Goal: Transaction & Acquisition: Purchase product/service

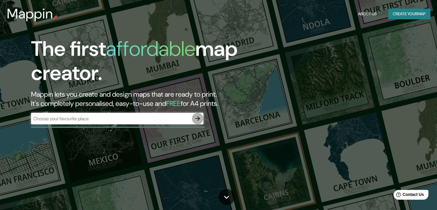
click at [199, 119] on icon "button" at bounding box center [198, 118] width 5 height 5
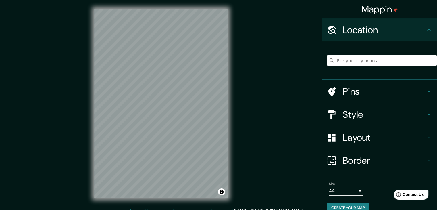
click at [427, 89] on icon at bounding box center [429, 91] width 7 height 7
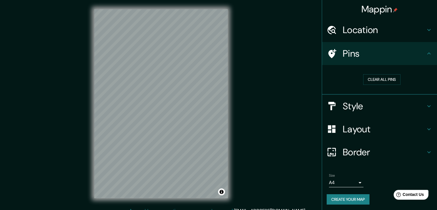
click at [429, 55] on div "Pins" at bounding box center [379, 53] width 115 height 23
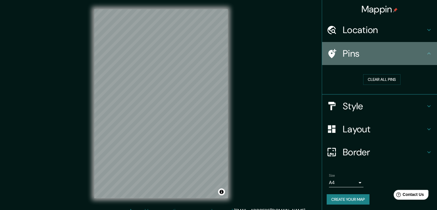
click at [426, 51] on icon at bounding box center [429, 53] width 7 height 7
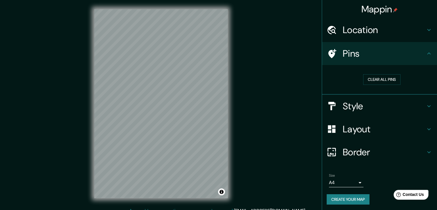
click at [428, 53] on icon at bounding box center [429, 53] width 3 height 2
click at [426, 108] on icon at bounding box center [429, 106] width 7 height 7
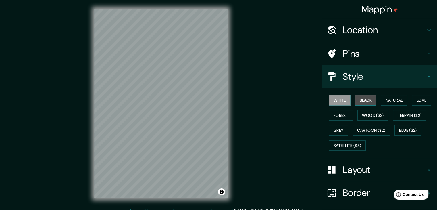
click at [360, 103] on button "Black" at bounding box center [366, 100] width 22 height 11
click at [339, 102] on button "White" at bounding box center [340, 100] width 22 height 11
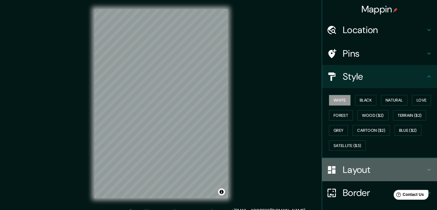
click at [417, 173] on h4 "Layout" at bounding box center [384, 170] width 83 height 12
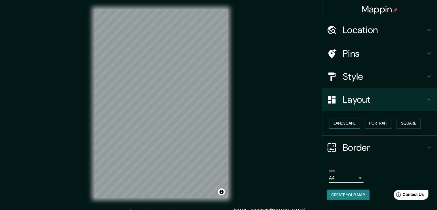
click at [351, 124] on button "Landscape" at bounding box center [344, 123] width 31 height 11
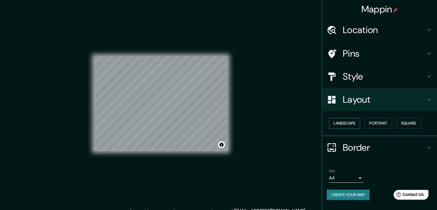
click at [351, 124] on button "Landscape" at bounding box center [344, 123] width 31 height 11
click at [374, 124] on button "Portrait" at bounding box center [378, 123] width 27 height 11
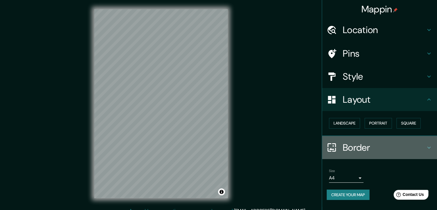
click at [427, 145] on icon at bounding box center [429, 147] width 7 height 7
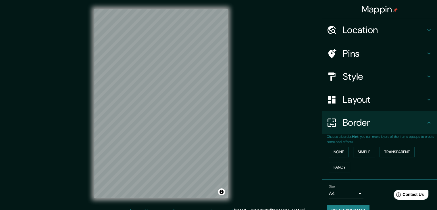
click at [426, 124] on icon at bounding box center [429, 122] width 7 height 7
click at [384, 76] on h4 "Style" at bounding box center [384, 77] width 83 height 12
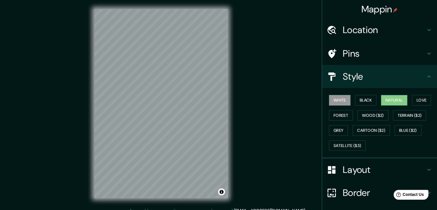
click at [389, 99] on button "Natural" at bounding box center [394, 100] width 26 height 11
click at [415, 101] on button "Love" at bounding box center [421, 100] width 19 height 11
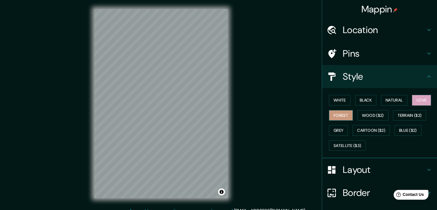
click at [333, 116] on button "Forest" at bounding box center [341, 115] width 24 height 11
click at [358, 116] on button "Wood ($2)" at bounding box center [373, 115] width 31 height 11
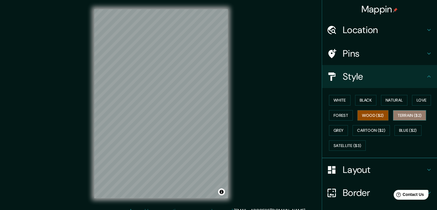
click at [397, 118] on button "Terrain ($2)" at bounding box center [409, 115] width 33 height 11
click at [346, 131] on div "White Black Natural Love Forest Wood ($2) Terrain ($2) Grey Cartoon ($2) Blue (…" at bounding box center [382, 123] width 110 height 60
click at [345, 131] on div "White Black Natural Love Forest Wood ($2) Terrain ($2) Grey Cartoon ($2) Blue (…" at bounding box center [382, 123] width 110 height 60
click at [342, 131] on button "Grey" at bounding box center [338, 130] width 19 height 11
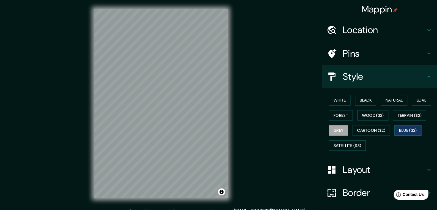
click at [400, 131] on button "Blue ($2)" at bounding box center [408, 130] width 27 height 11
click at [355, 148] on button "Satellite ($3)" at bounding box center [347, 145] width 37 height 11
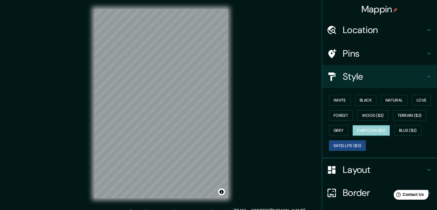
click at [372, 131] on button "Cartoon ($2)" at bounding box center [371, 130] width 37 height 11
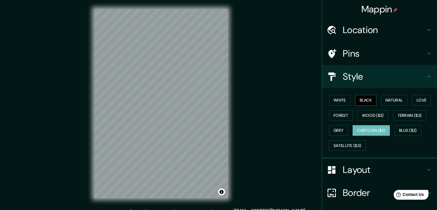
click at [363, 101] on button "Black" at bounding box center [366, 100] width 22 height 11
click at [381, 102] on button "Natural" at bounding box center [394, 100] width 26 height 11
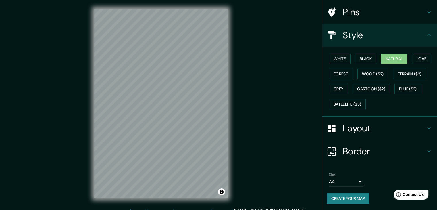
scroll to position [7, 0]
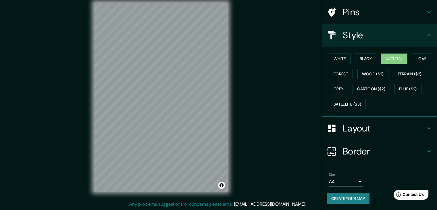
click at [402, 146] on h4 "Border" at bounding box center [384, 152] width 83 height 12
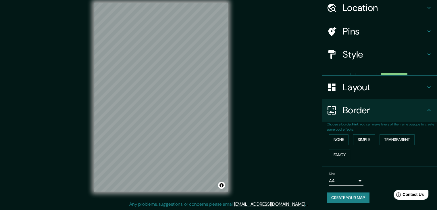
scroll to position [12, 0]
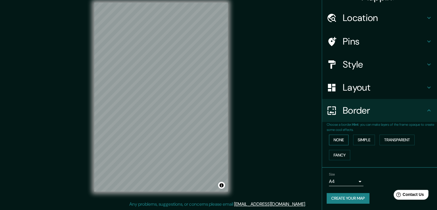
click at [337, 139] on button "None" at bounding box center [339, 140] width 20 height 11
click at [354, 140] on button "Simple" at bounding box center [364, 140] width 22 height 11
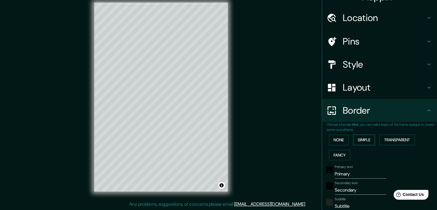
click at [355, 140] on button "Simple" at bounding box center [364, 140] width 22 height 11
type input "37"
click at [385, 141] on button "Transparent" at bounding box center [397, 140] width 35 height 11
click at [336, 142] on button "None" at bounding box center [339, 140] width 20 height 11
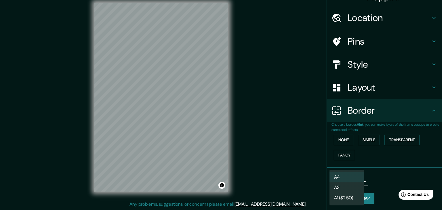
click at [351, 182] on body "Mappin Location Pins Style Layout Border Choose a border. Hint : you can make l…" at bounding box center [221, 98] width 442 height 210
click at [350, 190] on li "A3" at bounding box center [346, 187] width 35 height 10
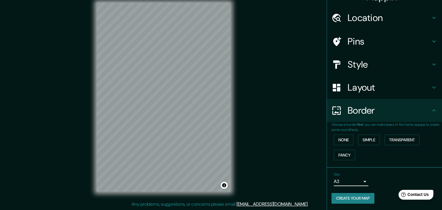
click at [353, 180] on body "Mappin Location Pins Style Layout Border Choose a border. Hint : you can make l…" at bounding box center [221, 98] width 442 height 210
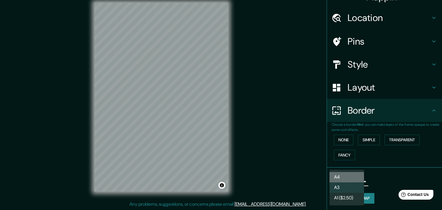
click at [353, 180] on li "A4" at bounding box center [346, 177] width 35 height 10
type input "single"
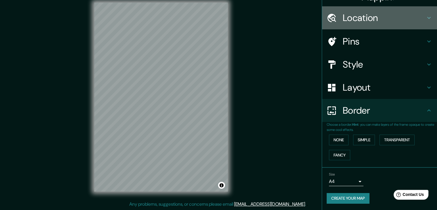
click at [426, 18] on icon at bounding box center [429, 17] width 7 height 7
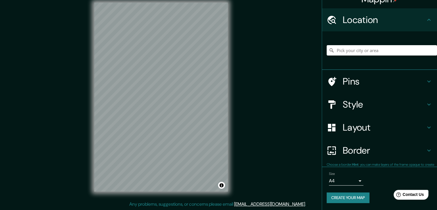
scroll to position [10, 0]
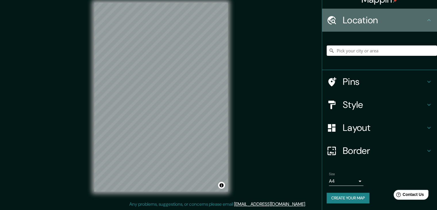
click at [426, 18] on icon at bounding box center [429, 20] width 7 height 7
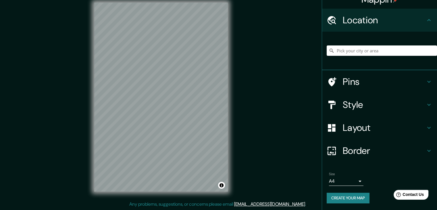
click at [422, 24] on div "Location" at bounding box center [379, 20] width 115 height 23
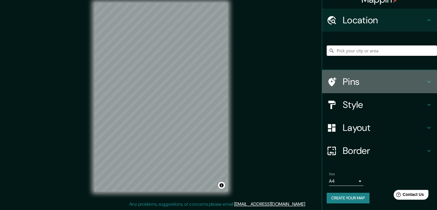
click at [420, 80] on h4 "Pins" at bounding box center [384, 82] width 83 height 12
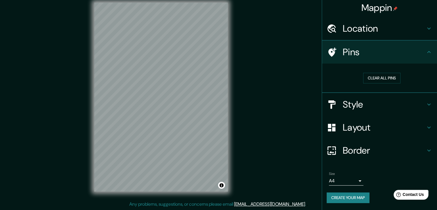
scroll to position [1, 0]
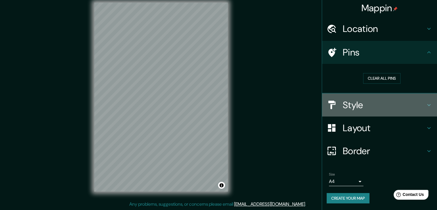
click at [419, 102] on h4 "Style" at bounding box center [384, 105] width 83 height 12
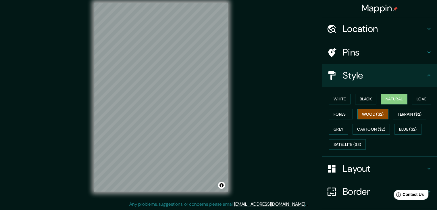
click at [368, 114] on button "Wood ($2)" at bounding box center [373, 114] width 31 height 11
click at [396, 116] on button "Terrain ($2)" at bounding box center [409, 114] width 33 height 11
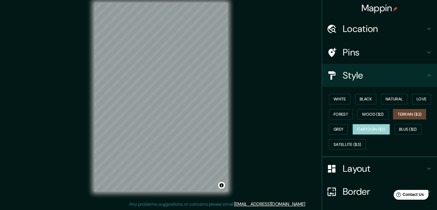
click at [378, 125] on button "Cartoon ($2)" at bounding box center [371, 129] width 37 height 11
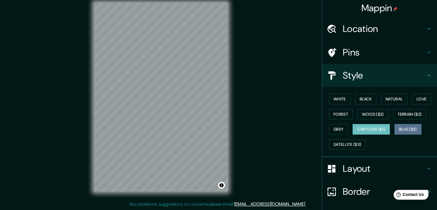
click at [399, 128] on button "Blue ($2)" at bounding box center [408, 129] width 27 height 11
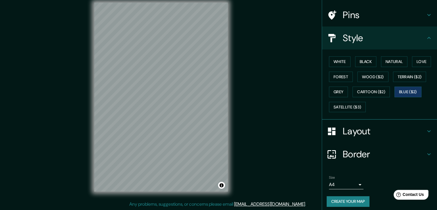
scroll to position [41, 0]
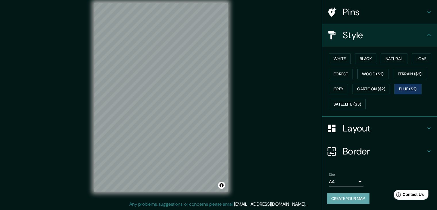
click at [348, 194] on button "Create your map" at bounding box center [348, 198] width 43 height 11
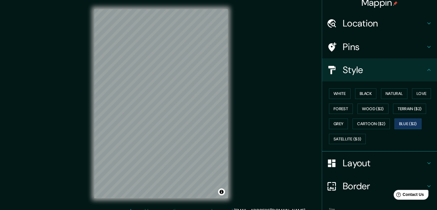
scroll to position [0, 0]
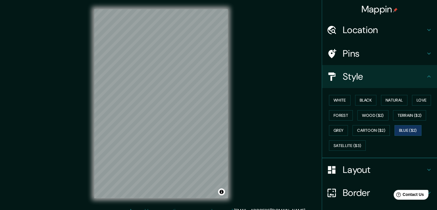
click at [376, 166] on h4 "Layout" at bounding box center [384, 170] width 83 height 12
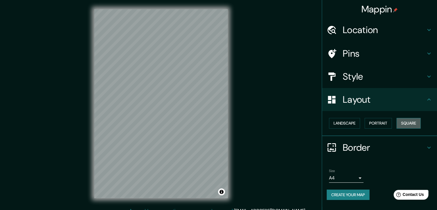
click at [412, 124] on button "Square" at bounding box center [409, 123] width 24 height 11
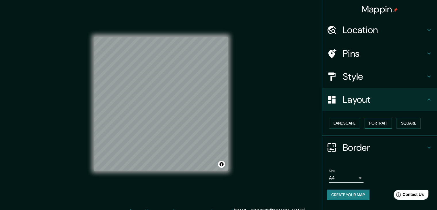
click at [388, 122] on button "Portrait" at bounding box center [378, 123] width 27 height 11
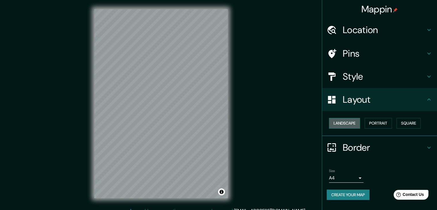
click at [339, 122] on button "Landscape" at bounding box center [344, 123] width 31 height 11
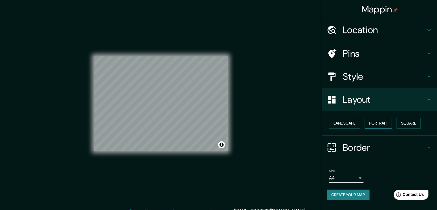
click at [378, 121] on button "Portrait" at bounding box center [378, 123] width 27 height 11
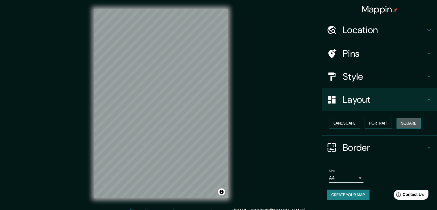
click at [412, 121] on button "Square" at bounding box center [409, 123] width 24 height 11
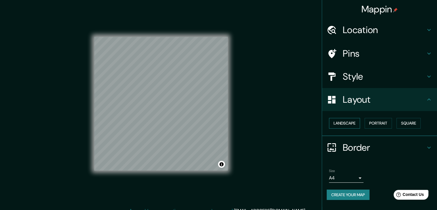
click at [352, 122] on button "Landscape" at bounding box center [344, 123] width 31 height 11
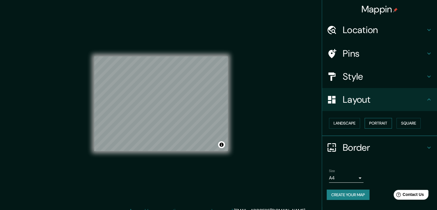
click at [383, 124] on button "Portrait" at bounding box center [378, 123] width 27 height 11
